Goal: Information Seeking & Learning: Learn about a topic

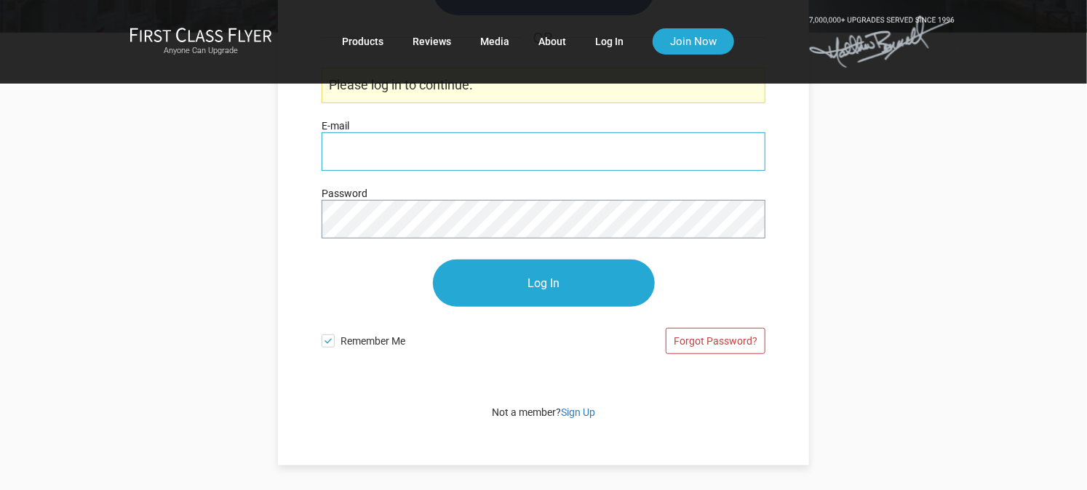
scroll to position [242, 0]
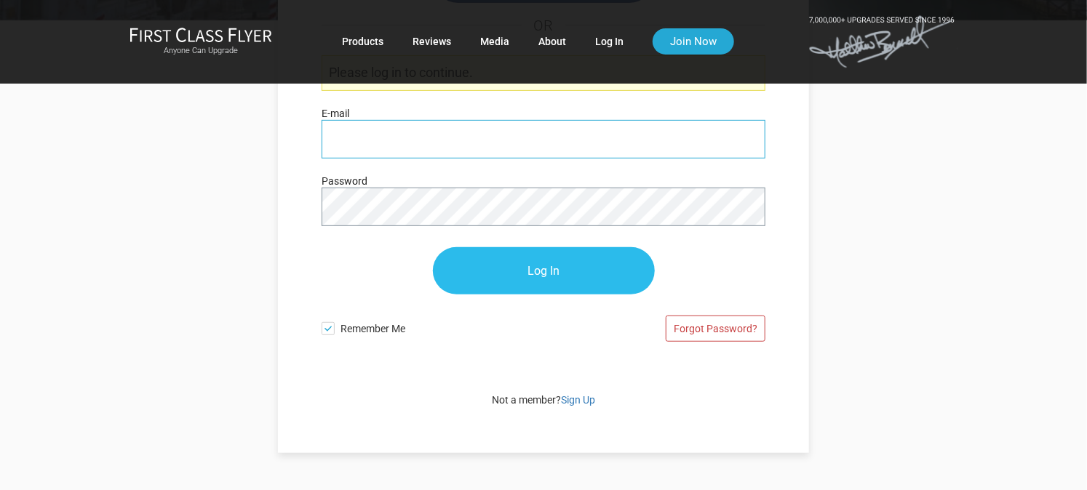
type input "[PERSON_NAME][EMAIL_ADDRESS][DOMAIN_NAME]"
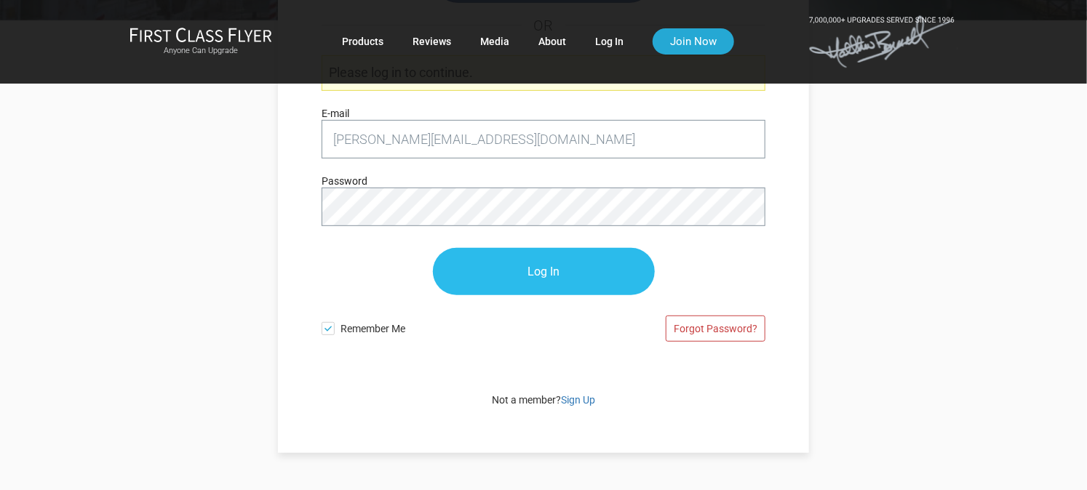
click at [558, 262] on input "Log In" at bounding box center [544, 271] width 222 height 47
